Goal: Task Accomplishment & Management: Use online tool/utility

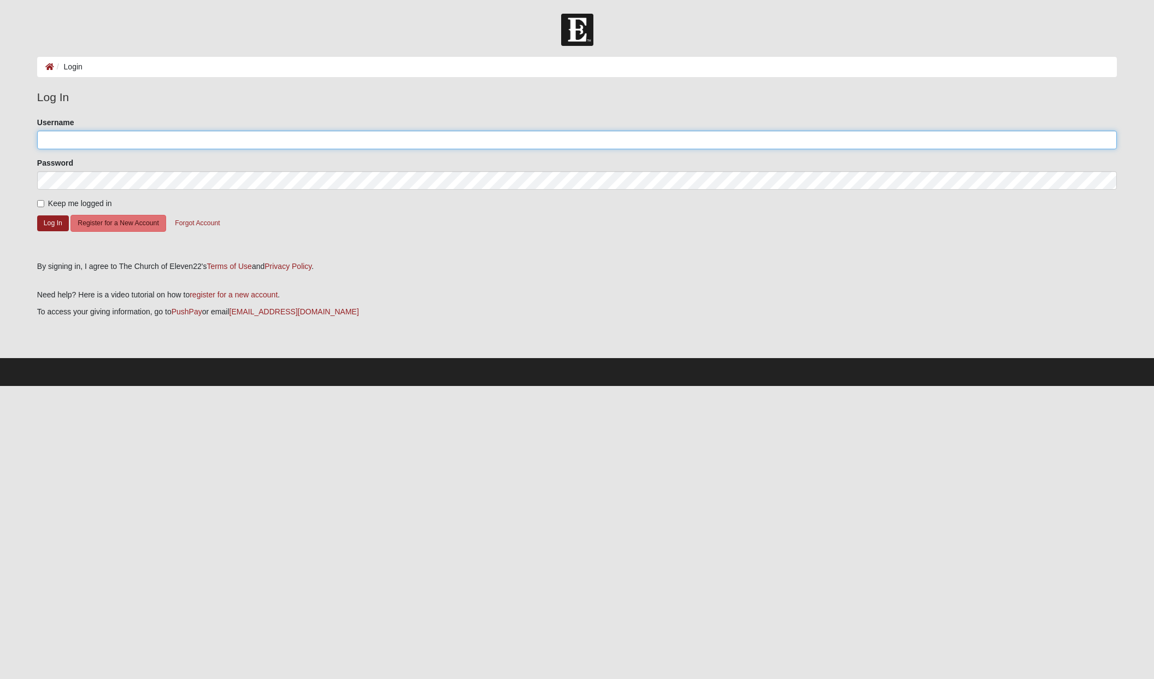
type input "Richwatson1025"
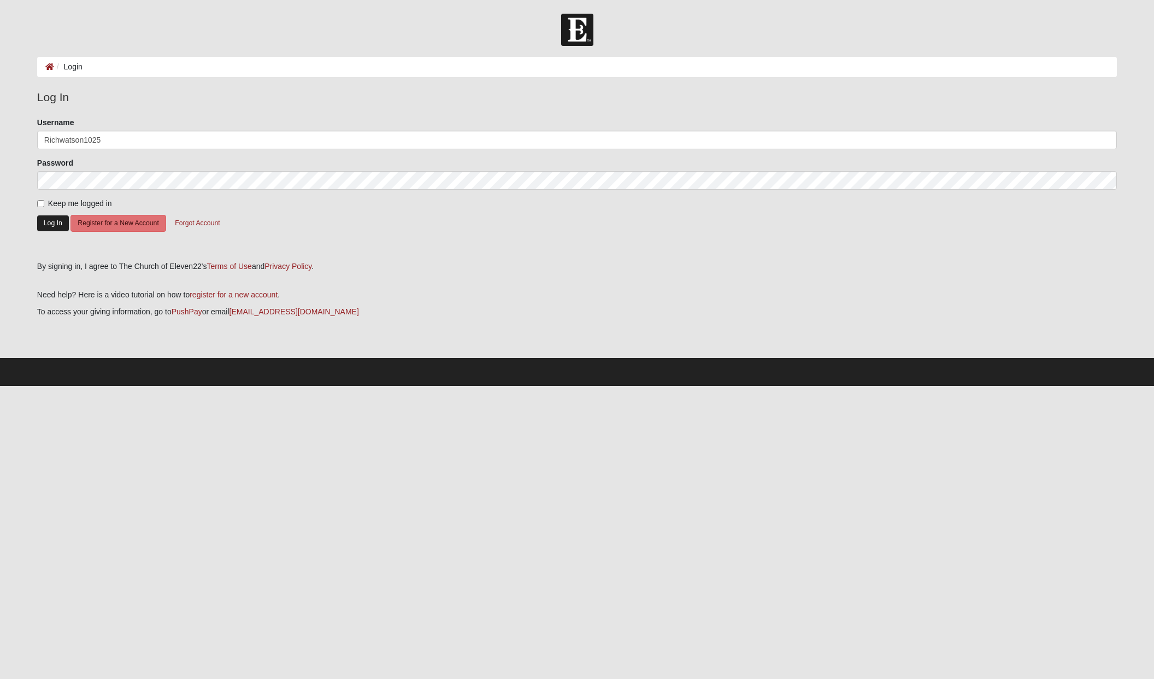
click at [55, 222] on button "Log In" at bounding box center [53, 223] width 32 height 16
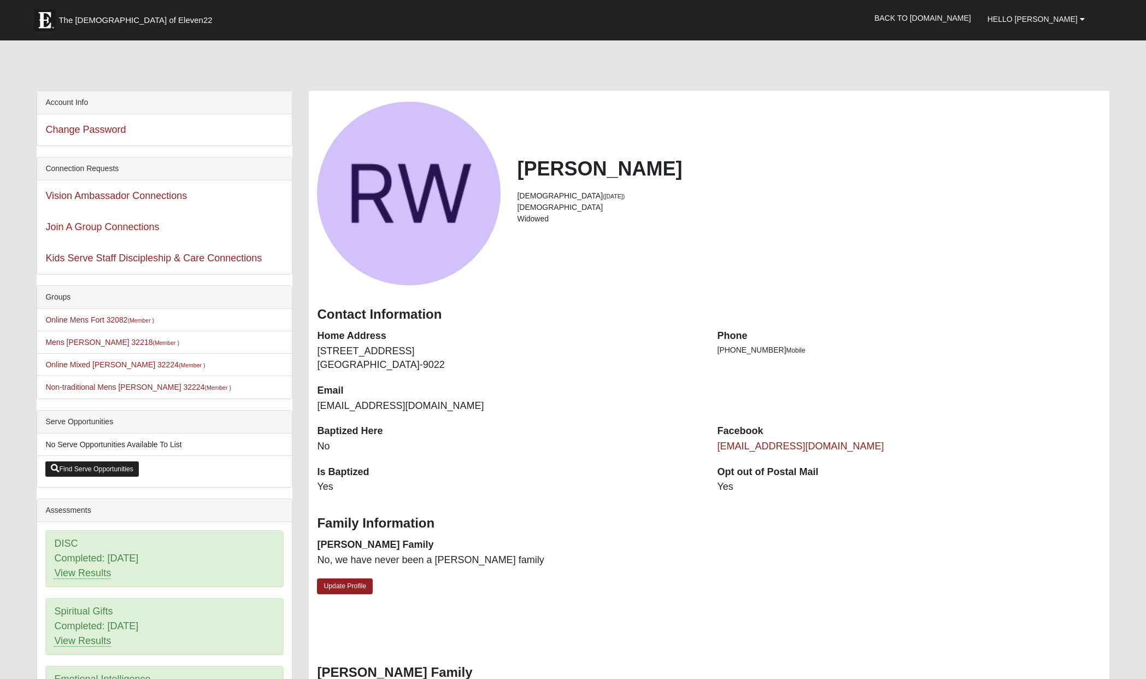
click at [108, 467] on link "Find Serve Opportunities" at bounding box center [91, 468] width 93 height 15
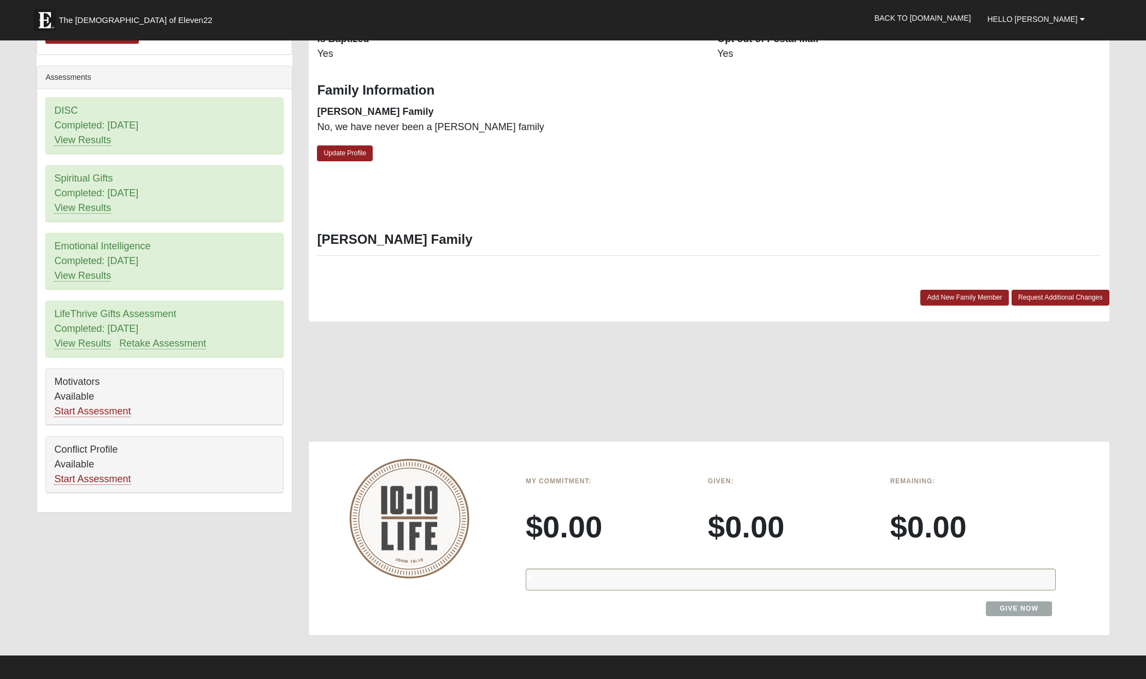
scroll to position [463, 0]
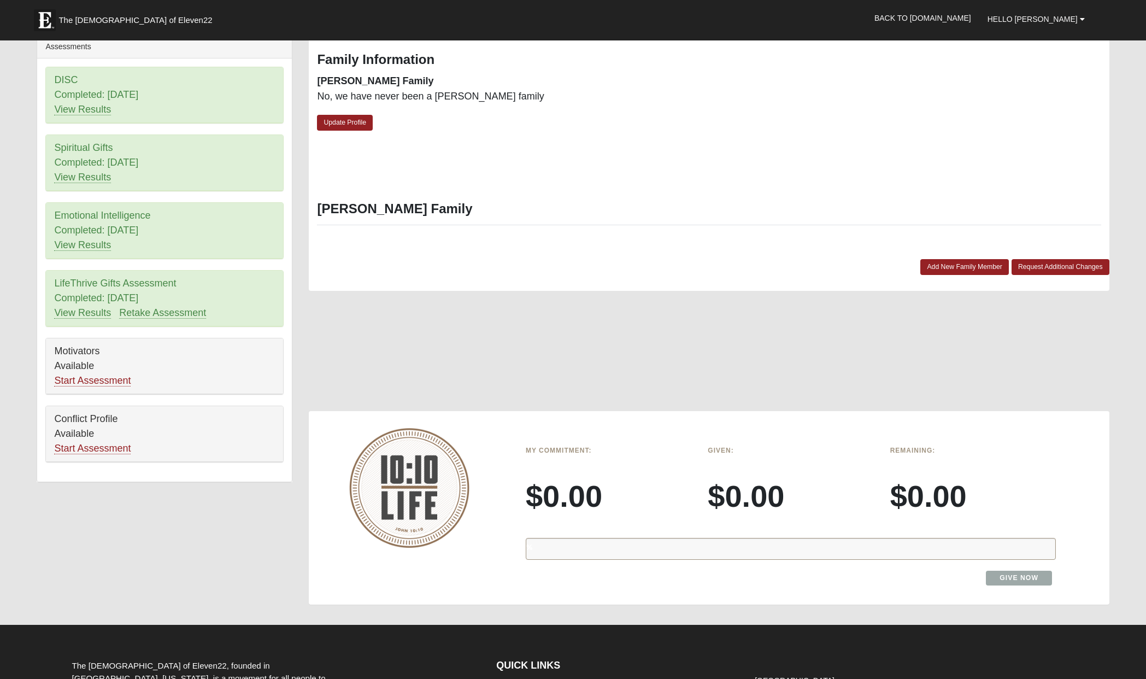
click at [560, 542] on div "%" at bounding box center [791, 549] width 530 height 22
click at [561, 547] on div "%" at bounding box center [791, 549] width 530 height 22
click at [556, 446] on h6 "My Commitment:" at bounding box center [609, 450] width 166 height 8
click at [1028, 571] on link "Give Now" at bounding box center [1019, 577] width 66 height 15
